Goal: Information Seeking & Learning: Learn about a topic

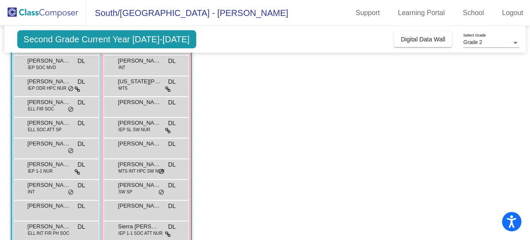
scroll to position [138, 0]
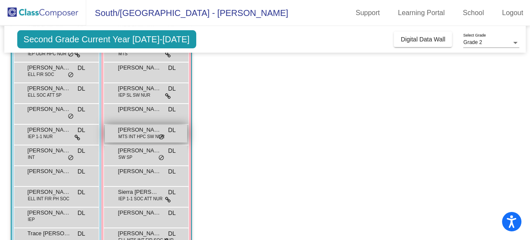
click at [131, 126] on span "[PERSON_NAME]" at bounding box center [139, 129] width 43 height 9
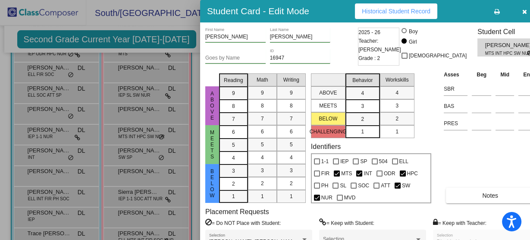
click at [522, 11] on icon "button" at bounding box center [524, 12] width 5 height 6
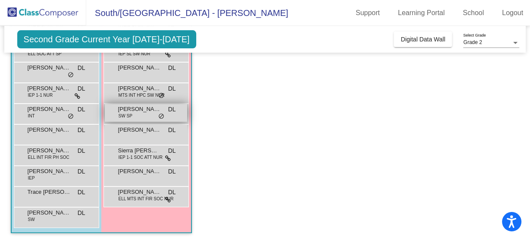
scroll to position [181, 0]
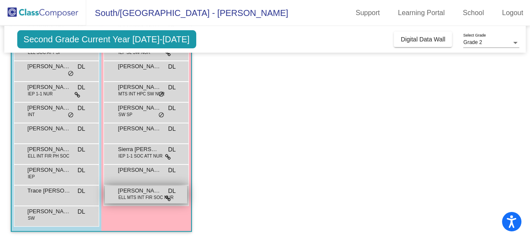
click at [134, 198] on span "ELL MTS INT FIR SOC NUR" at bounding box center [146, 197] width 55 height 6
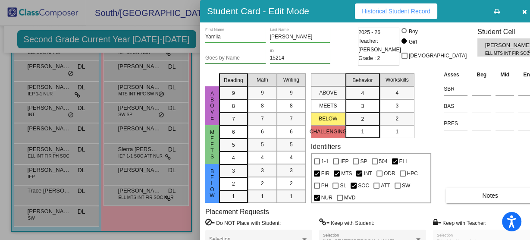
click at [512, 9] on button "button" at bounding box center [524, 11] width 28 height 16
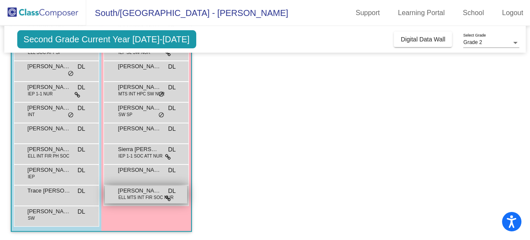
scroll to position [146, 0]
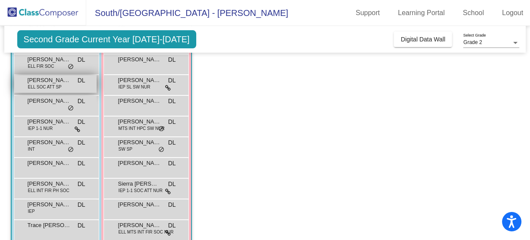
click at [56, 84] on span "ELL SOC ATT SP" at bounding box center [45, 87] width 34 height 6
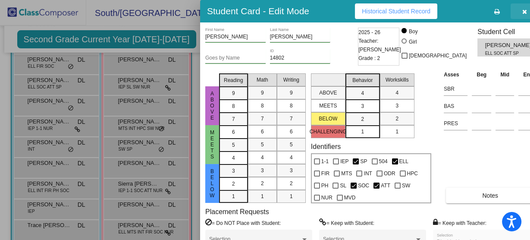
click at [510, 11] on button "button" at bounding box center [524, 11] width 28 height 16
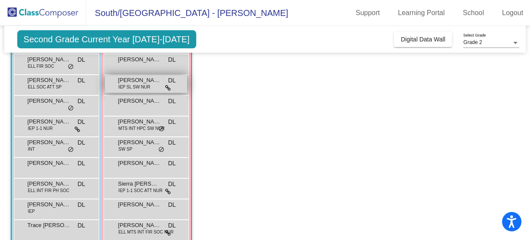
click at [128, 84] on span "IEP SL SW NUR" at bounding box center [135, 87] width 32 height 6
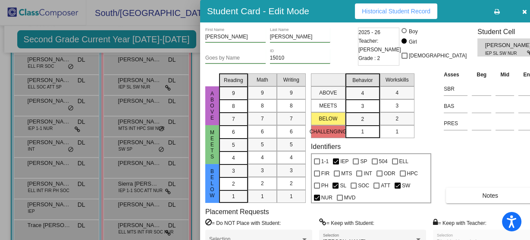
click at [522, 9] on icon "button" at bounding box center [524, 12] width 5 height 6
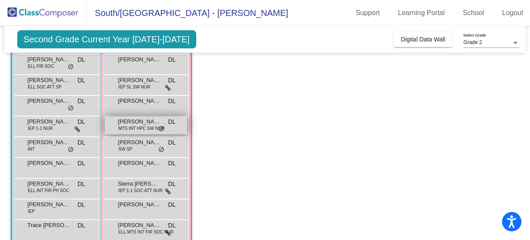
click at [139, 119] on span "[PERSON_NAME]" at bounding box center [139, 121] width 43 height 9
